Goal: Information Seeking & Learning: Learn about a topic

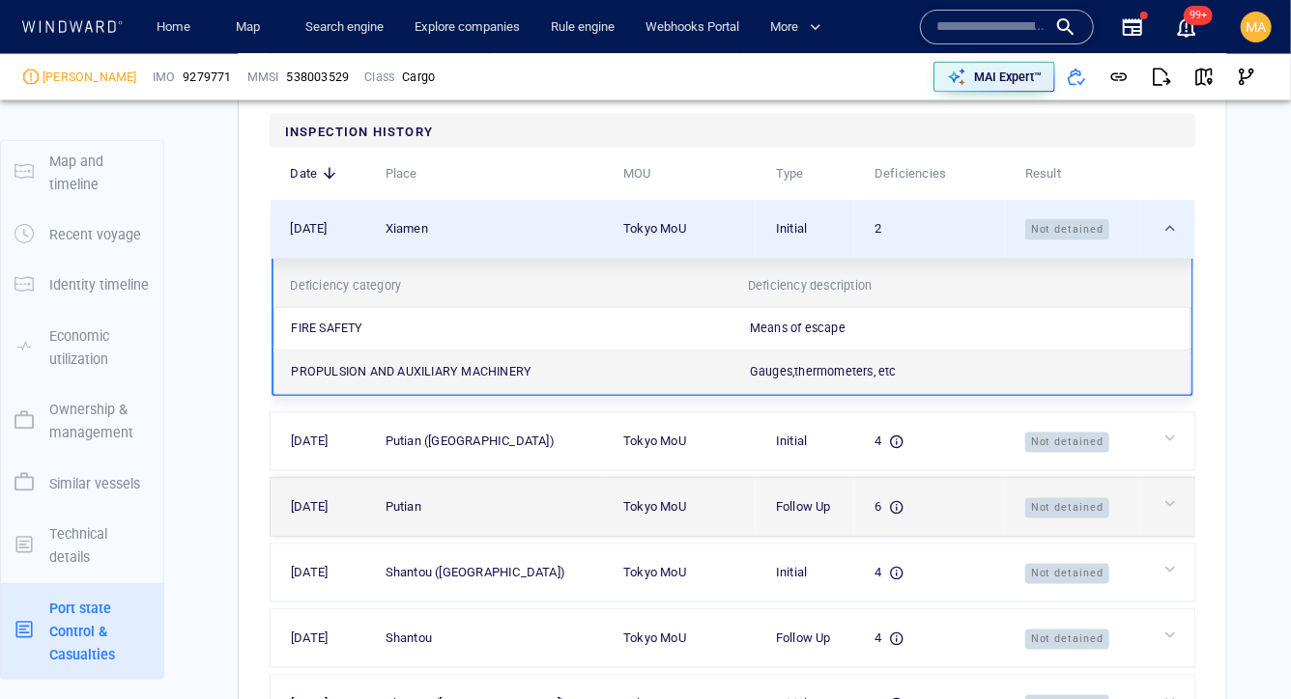
scroll to position [5033, 0]
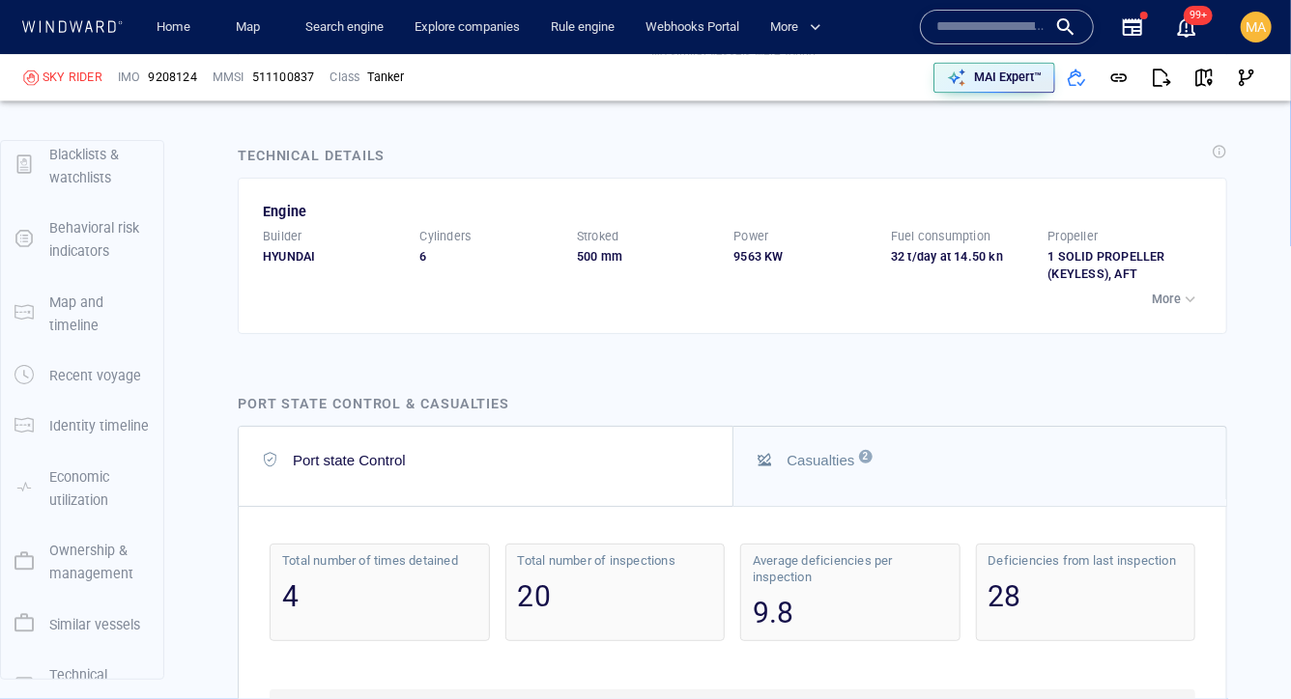
scroll to position [254, 0]
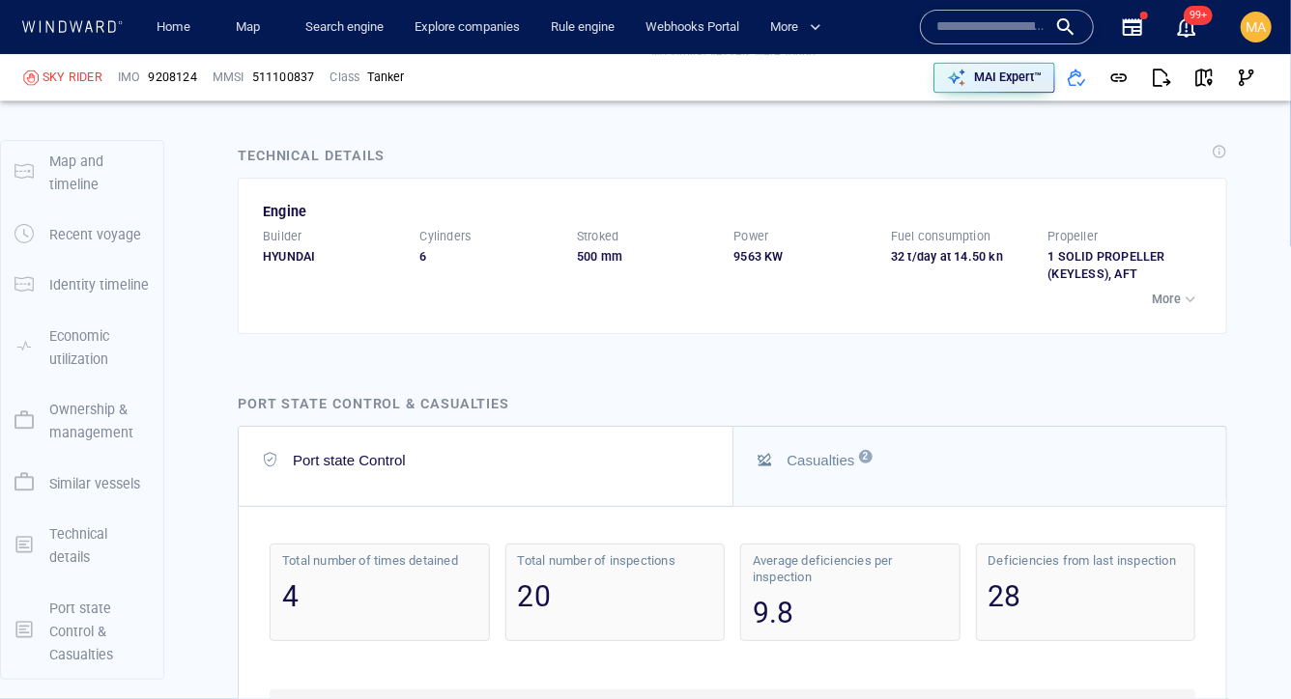
click at [76, 625] on p "Port state Control & Casualties" at bounding box center [99, 632] width 100 height 71
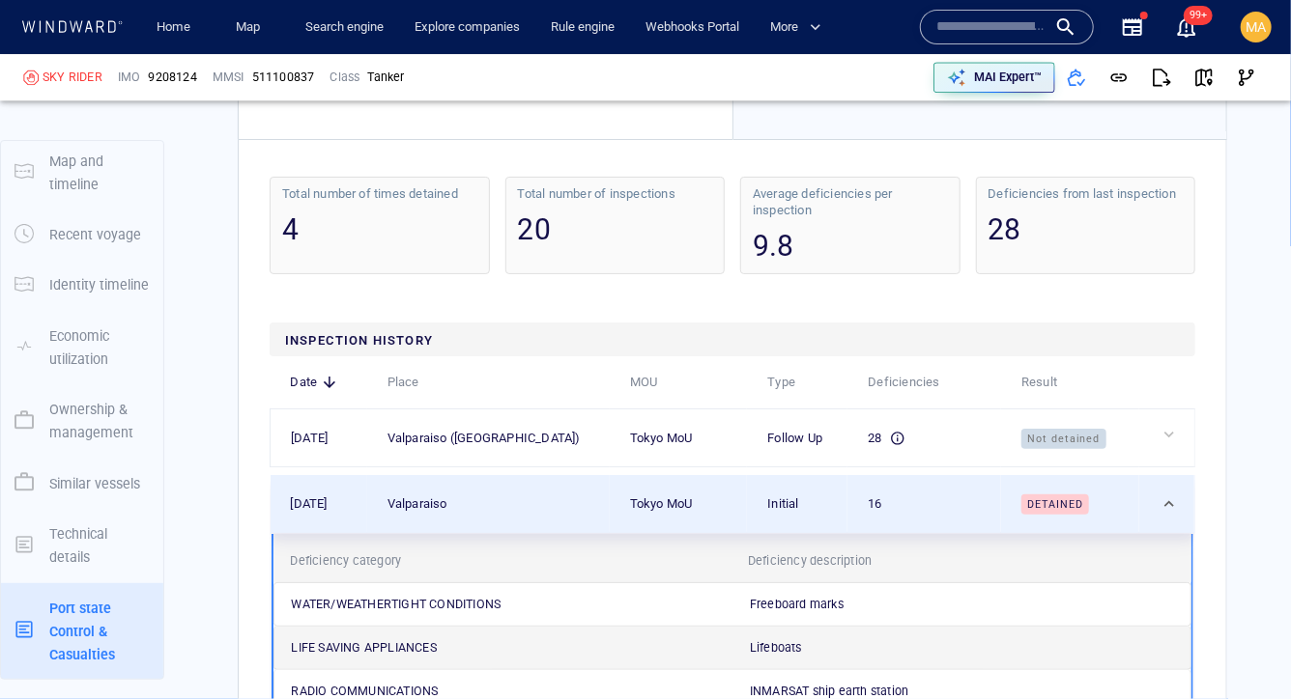
scroll to position [5780, 0]
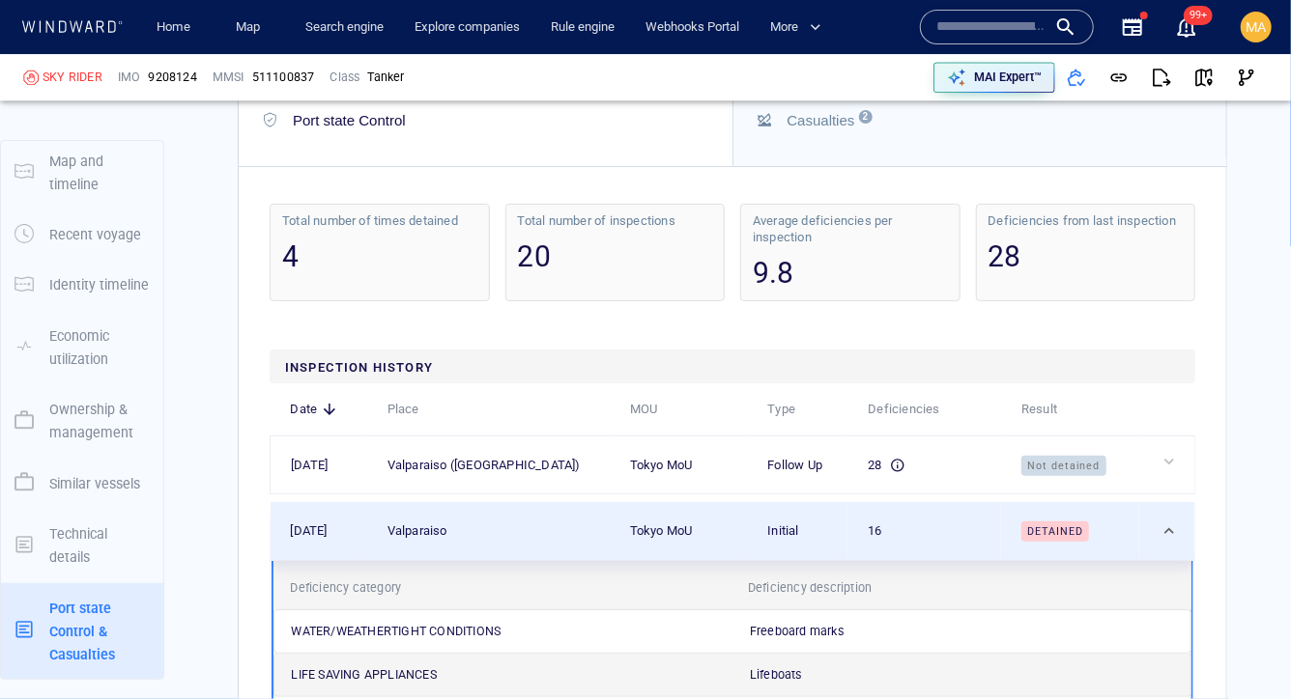
click at [181, 76] on span "9208124" at bounding box center [172, 77] width 48 height 17
click at [183, 75] on span "9208124" at bounding box center [172, 77] width 48 height 17
